Goal: Task Accomplishment & Management: Use online tool/utility

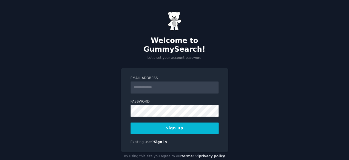
click at [171, 124] on button "Sign up" at bounding box center [174, 128] width 88 height 11
type input "**********"
click at [179, 123] on button "Sign up" at bounding box center [174, 128] width 88 height 11
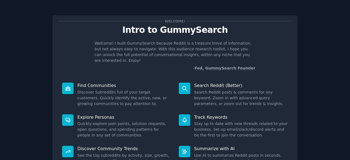
scroll to position [54, 0]
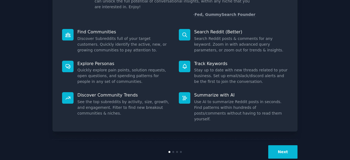
click at [280, 145] on button "Next" at bounding box center [282, 151] width 29 height 13
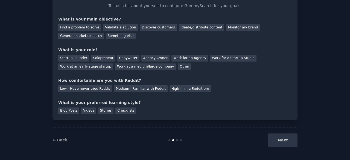
scroll to position [5, 0]
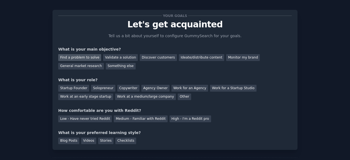
click at [92, 60] on div "Find a problem to solve" at bounding box center [79, 57] width 43 height 7
click at [80, 86] on div "Startup Founder" at bounding box center [73, 88] width 31 height 7
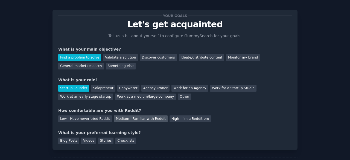
click at [125, 121] on div "Medium - Familiar with Reddit" at bounding box center [141, 118] width 54 height 7
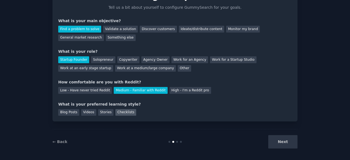
scroll to position [34, 0]
click at [83, 112] on div "Videos" at bounding box center [88, 112] width 15 height 7
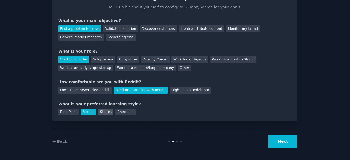
click at [101, 114] on div "Stories" at bounding box center [105, 112] width 15 height 7
click at [89, 112] on div "Videos" at bounding box center [88, 112] width 15 height 7
click at [291, 139] on button "Next" at bounding box center [282, 141] width 29 height 13
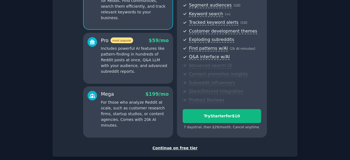
scroll to position [70, 0]
click at [181, 149] on div "Continue on free tier" at bounding box center [175, 148] width 234 height 6
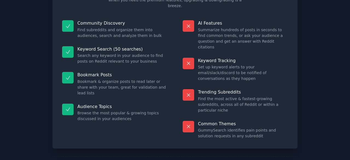
scroll to position [44, 0]
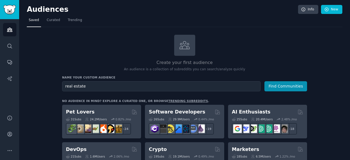
type input "real estate"
click at [265, 81] on button "Find Communities" at bounding box center [286, 86] width 43 height 10
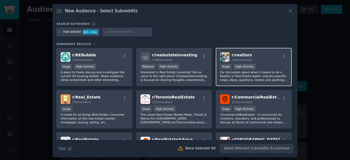
click at [262, 67] on div "Huge High Activity" at bounding box center [253, 67] width 67 height 7
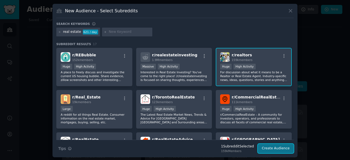
click at [276, 151] on button "Create Audience" at bounding box center [276, 148] width 36 height 9
